Goal: Information Seeking & Learning: Learn about a topic

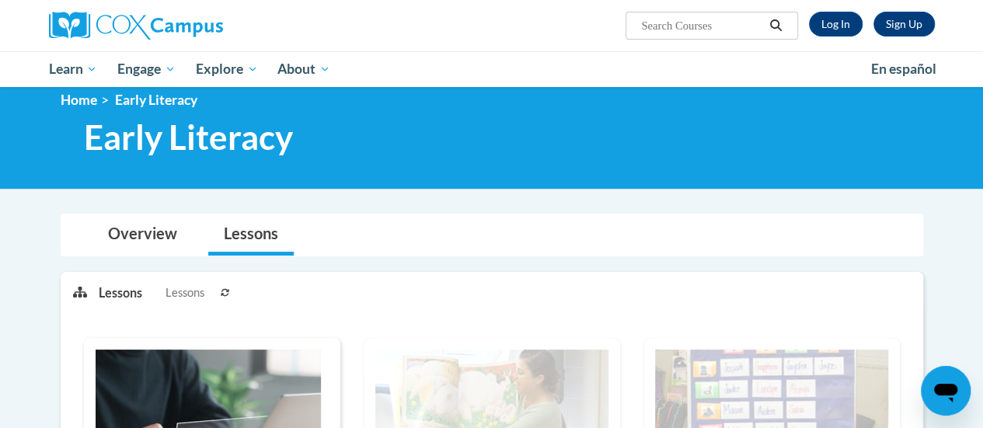
scroll to position [69, 0]
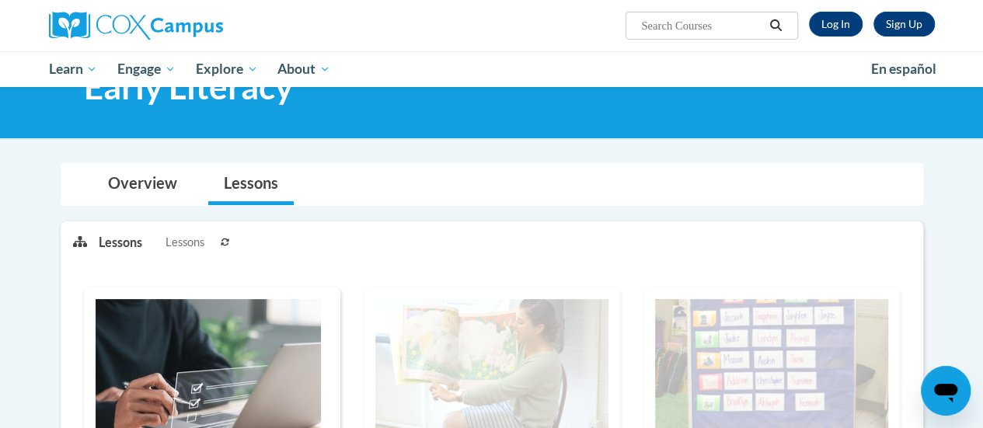
click at [180, 240] on span "Lessons" at bounding box center [184, 242] width 39 height 17
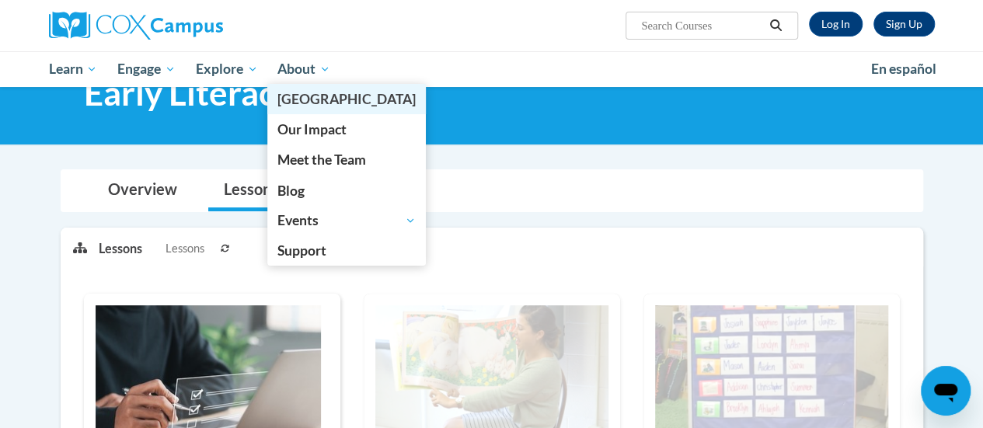
scroll to position [0, 0]
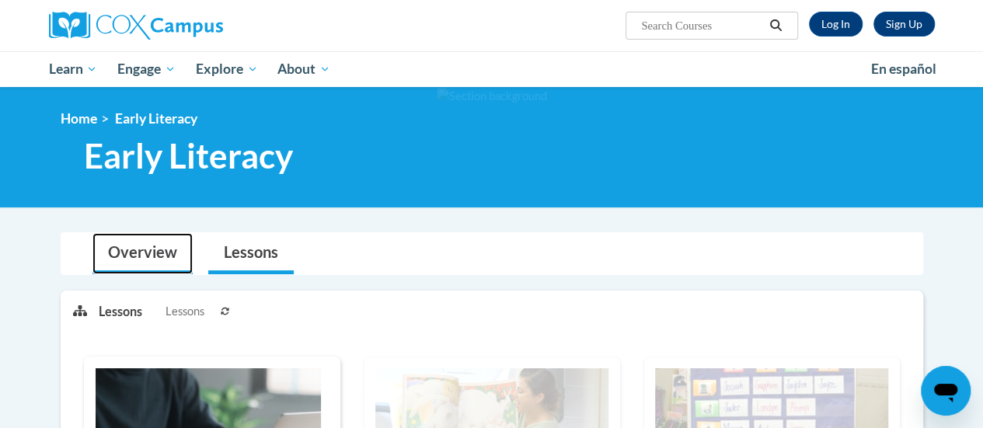
click at [169, 240] on link "Overview" at bounding box center [142, 253] width 100 height 41
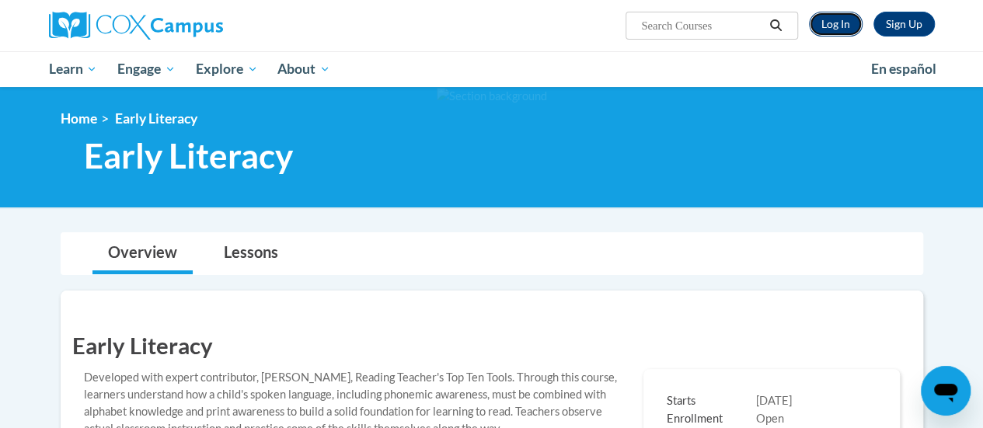
click at [845, 31] on link "Log In" at bounding box center [836, 24] width 54 height 25
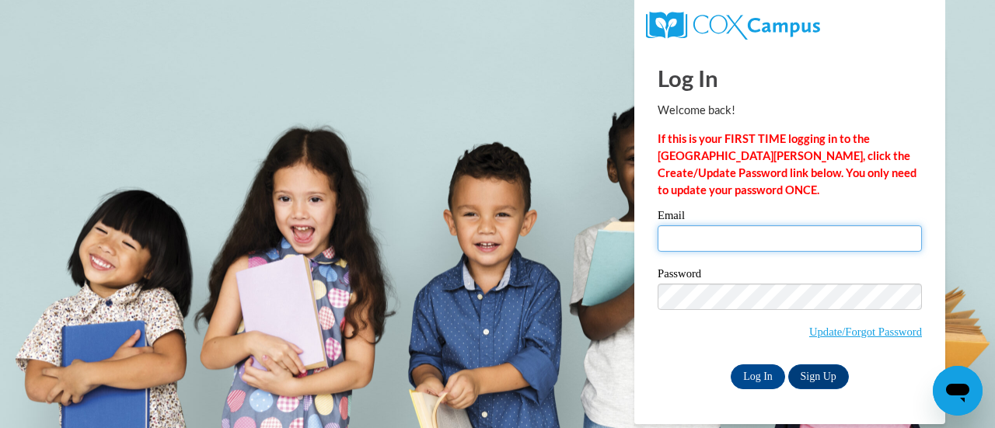
click at [698, 228] on input "Email" at bounding box center [789, 238] width 264 height 26
type input "hsimmon6@my.westga.edu"
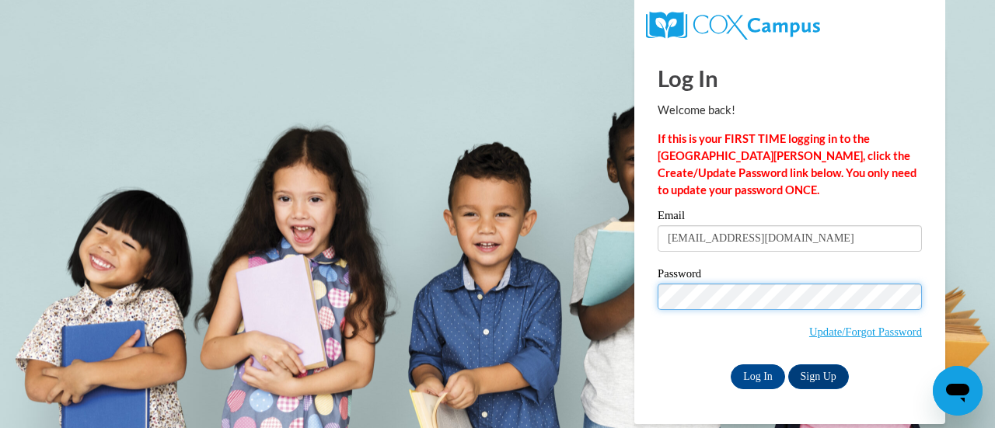
click at [730, 364] on input "Log In" at bounding box center [757, 376] width 54 height 25
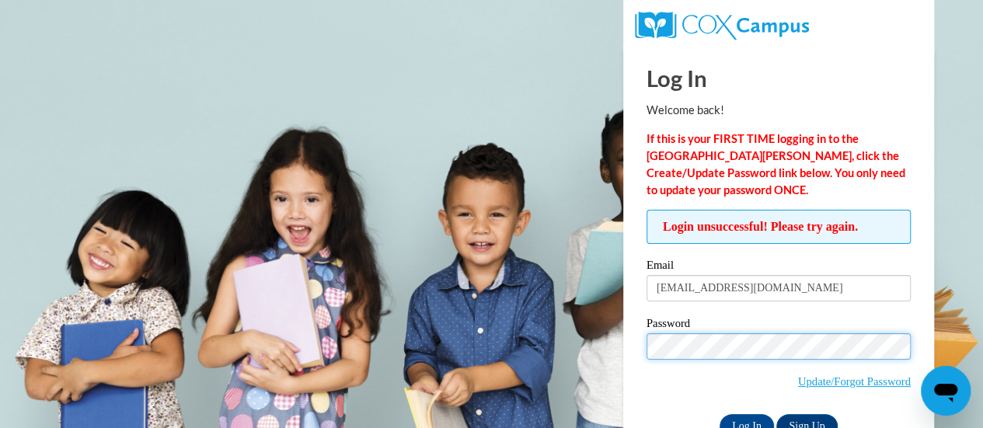
click at [719, 414] on input "Log In" at bounding box center [746, 426] width 54 height 25
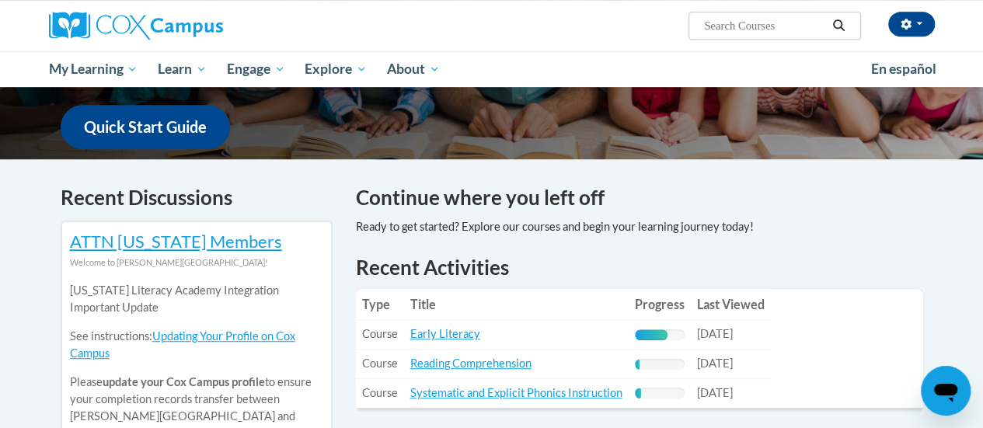
scroll to position [415, 0]
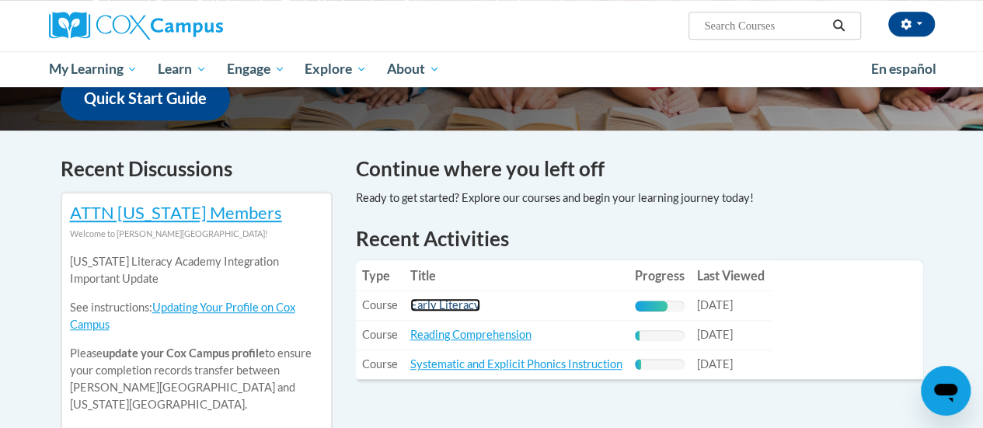
click at [473, 312] on link "Early Literacy" at bounding box center [445, 304] width 70 height 13
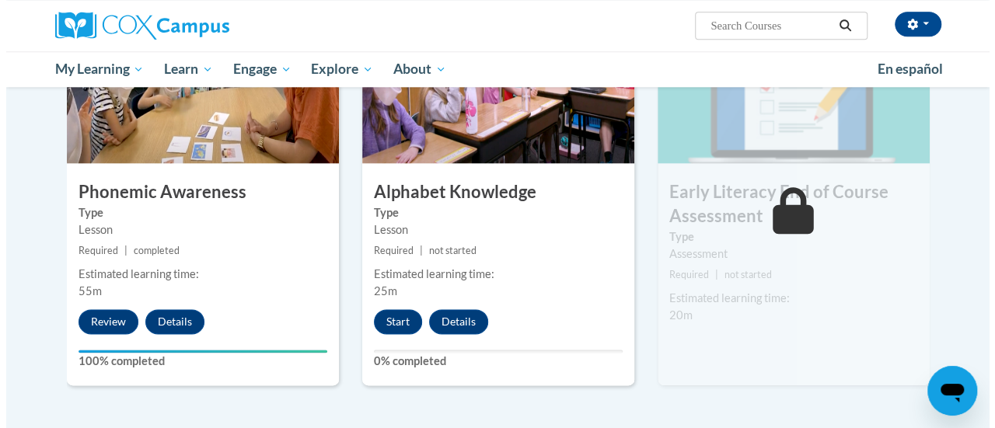
scroll to position [892, 0]
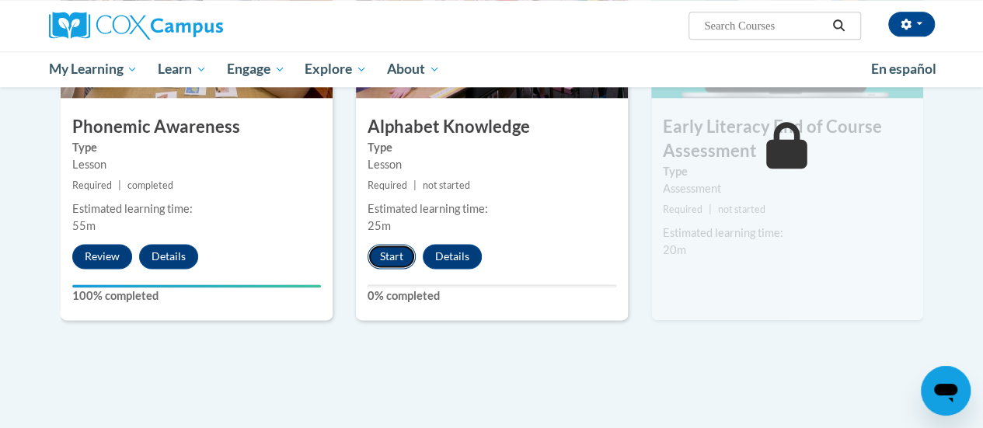
click at [388, 261] on button "Start" at bounding box center [392, 256] width 48 height 25
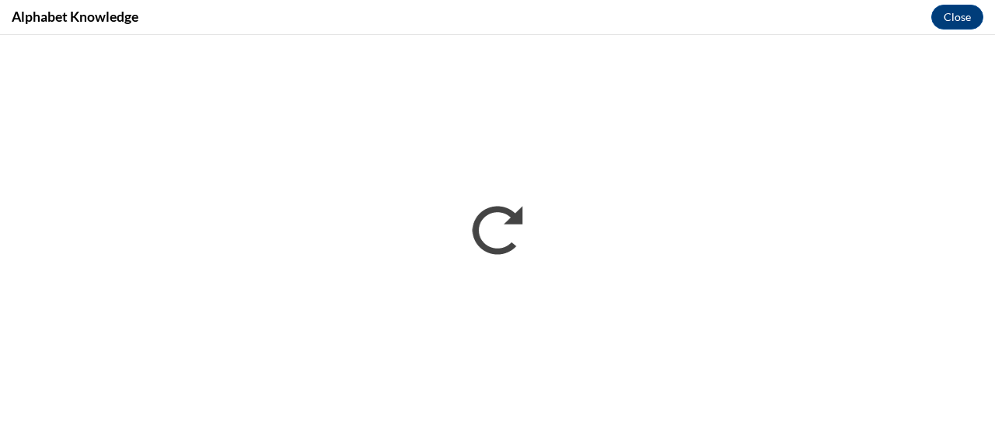
scroll to position [0, 0]
